Goal: Task Accomplishment & Management: Manage account settings

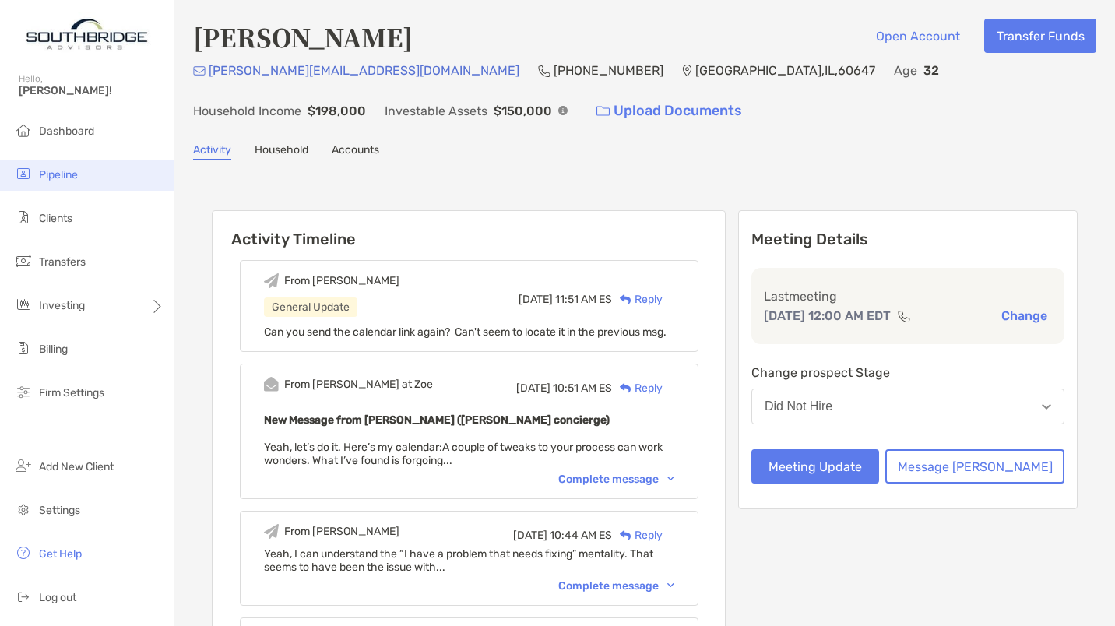
click at [62, 176] on span "Pipeline" at bounding box center [58, 174] width 39 height 13
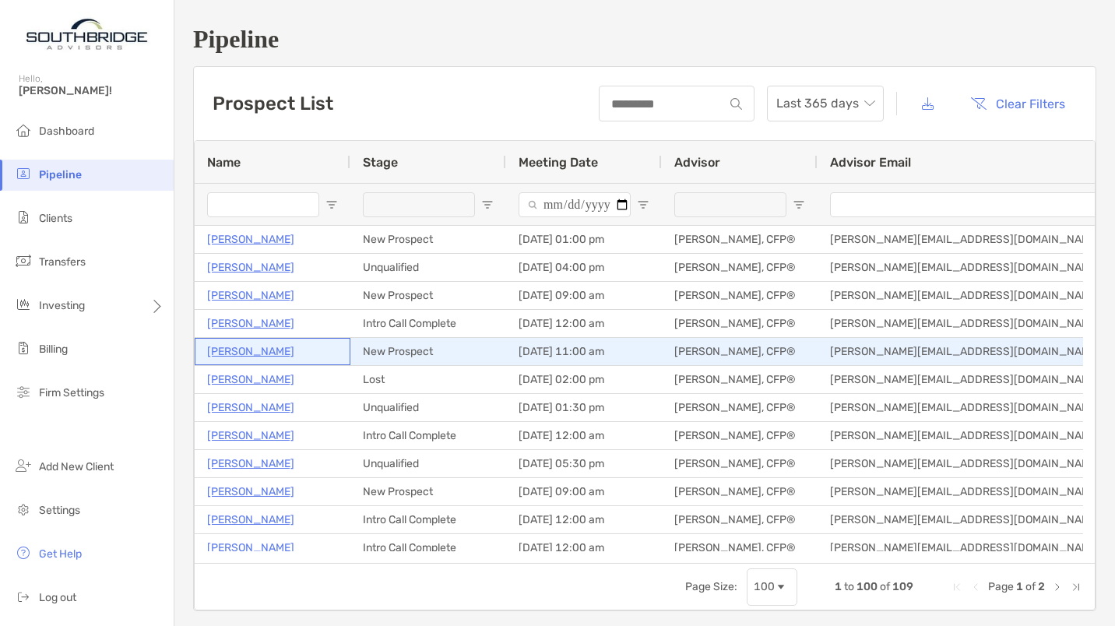
click at [287, 349] on p "[PERSON_NAME]" at bounding box center [250, 351] width 87 height 19
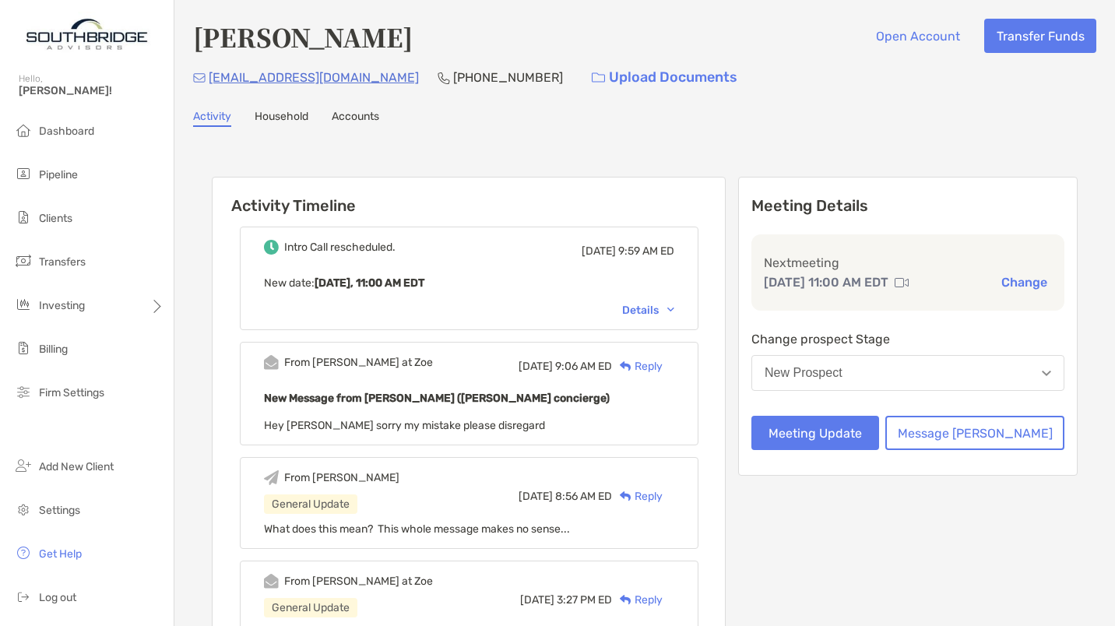
click at [665, 308] on div "Details" at bounding box center [648, 310] width 52 height 13
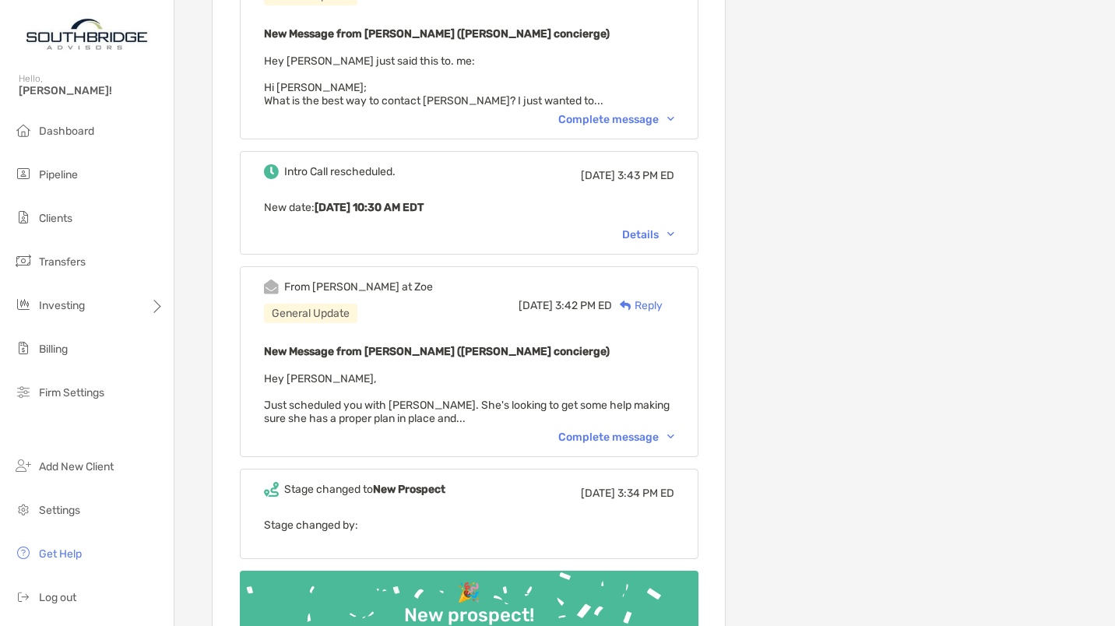
scroll to position [675, 0]
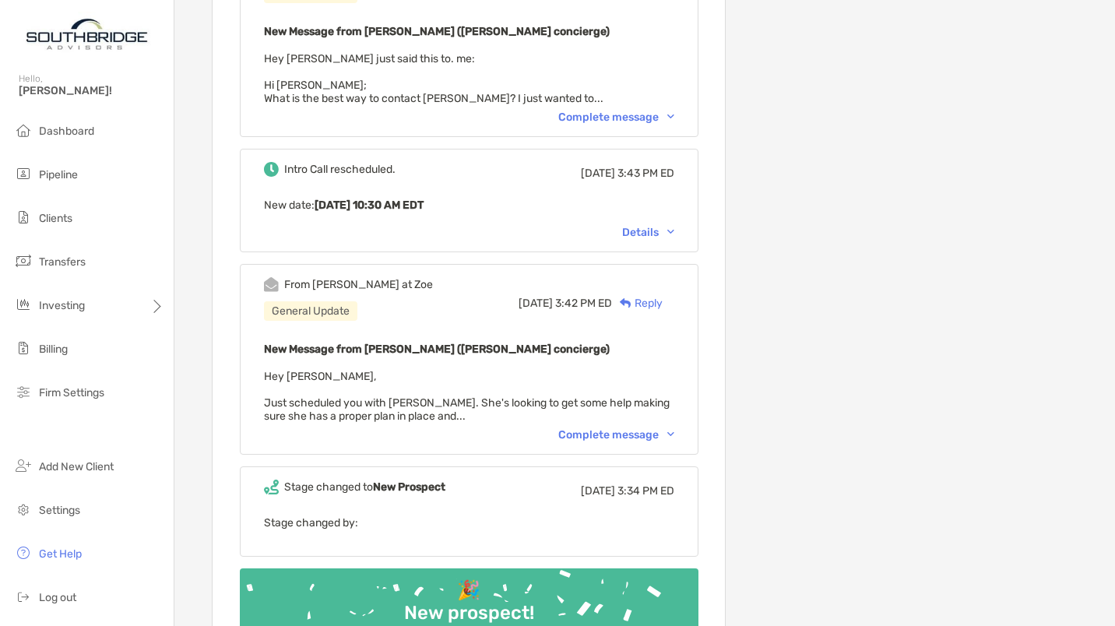
click at [604, 428] on div "Complete message" at bounding box center [616, 434] width 116 height 13
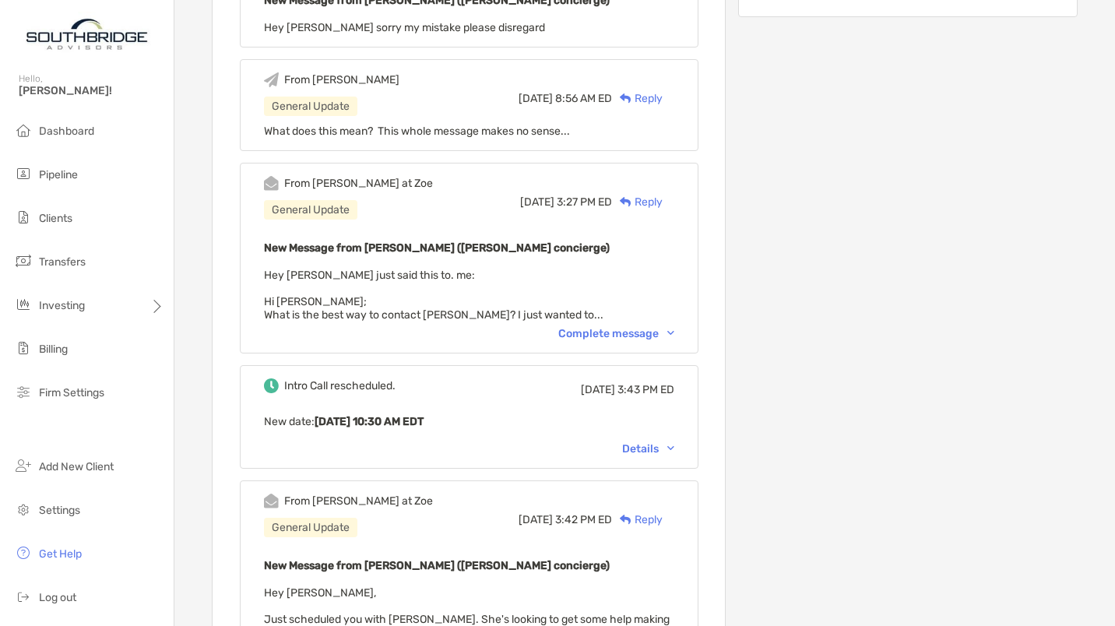
scroll to position [0, 0]
